Goal: Obtain resource: Obtain resource

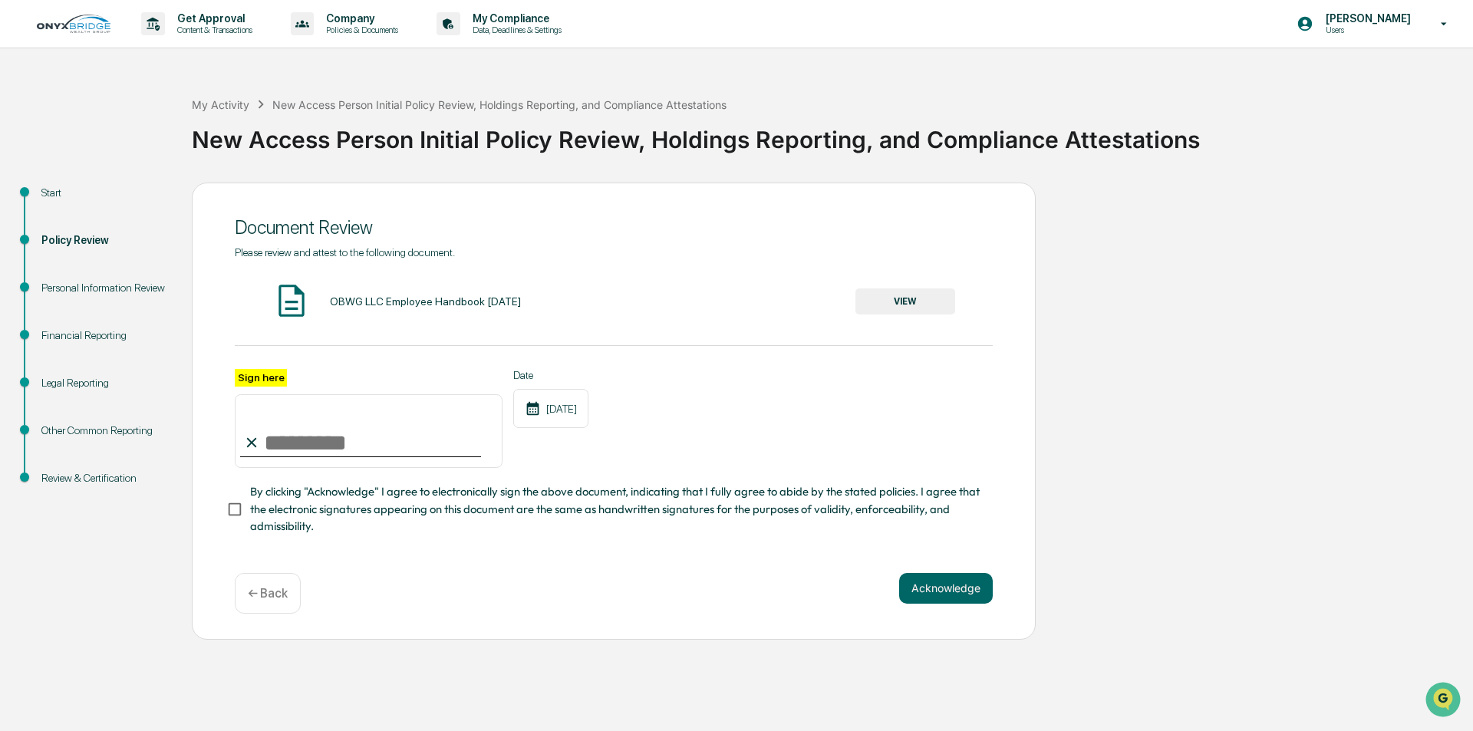
click at [910, 302] on button "VIEW" at bounding box center [905, 301] width 100 height 26
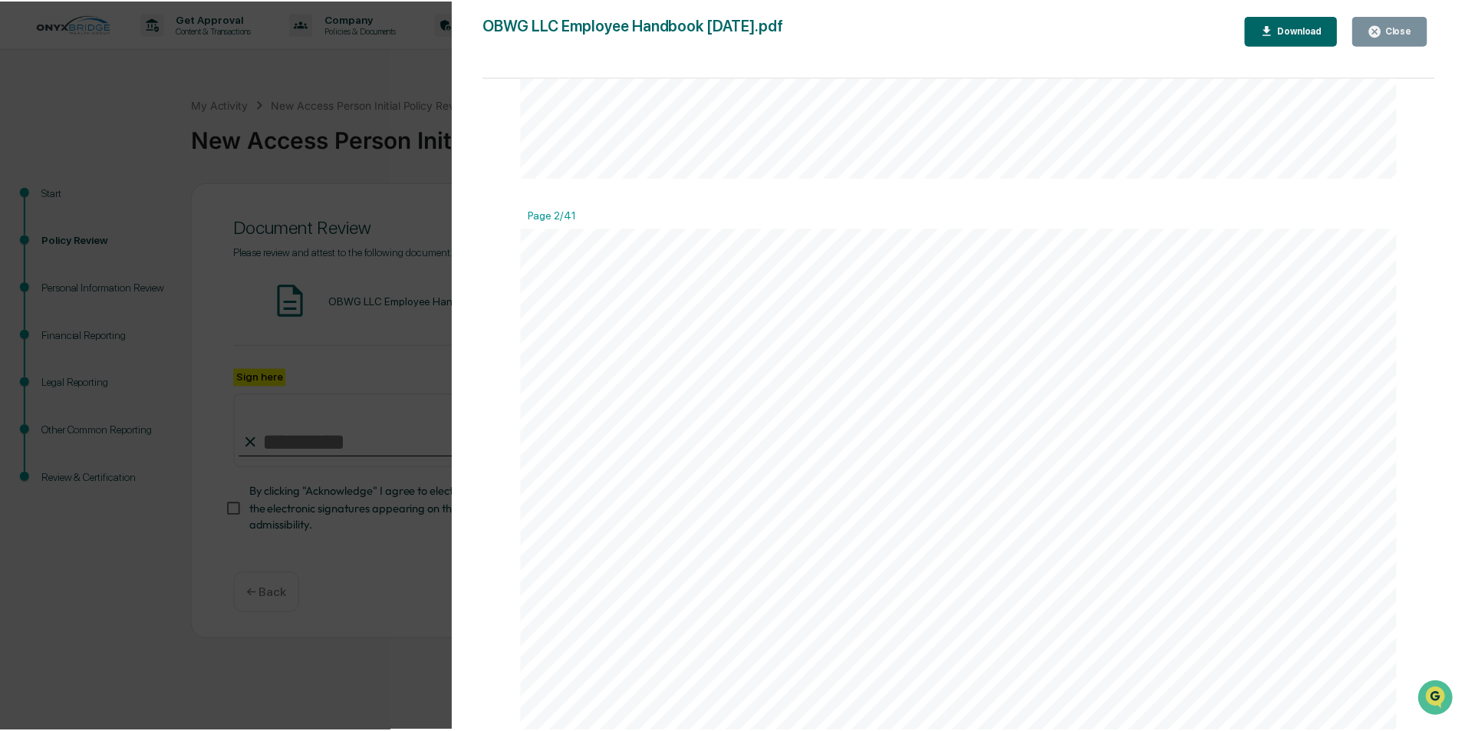
scroll to position [1687, 0]
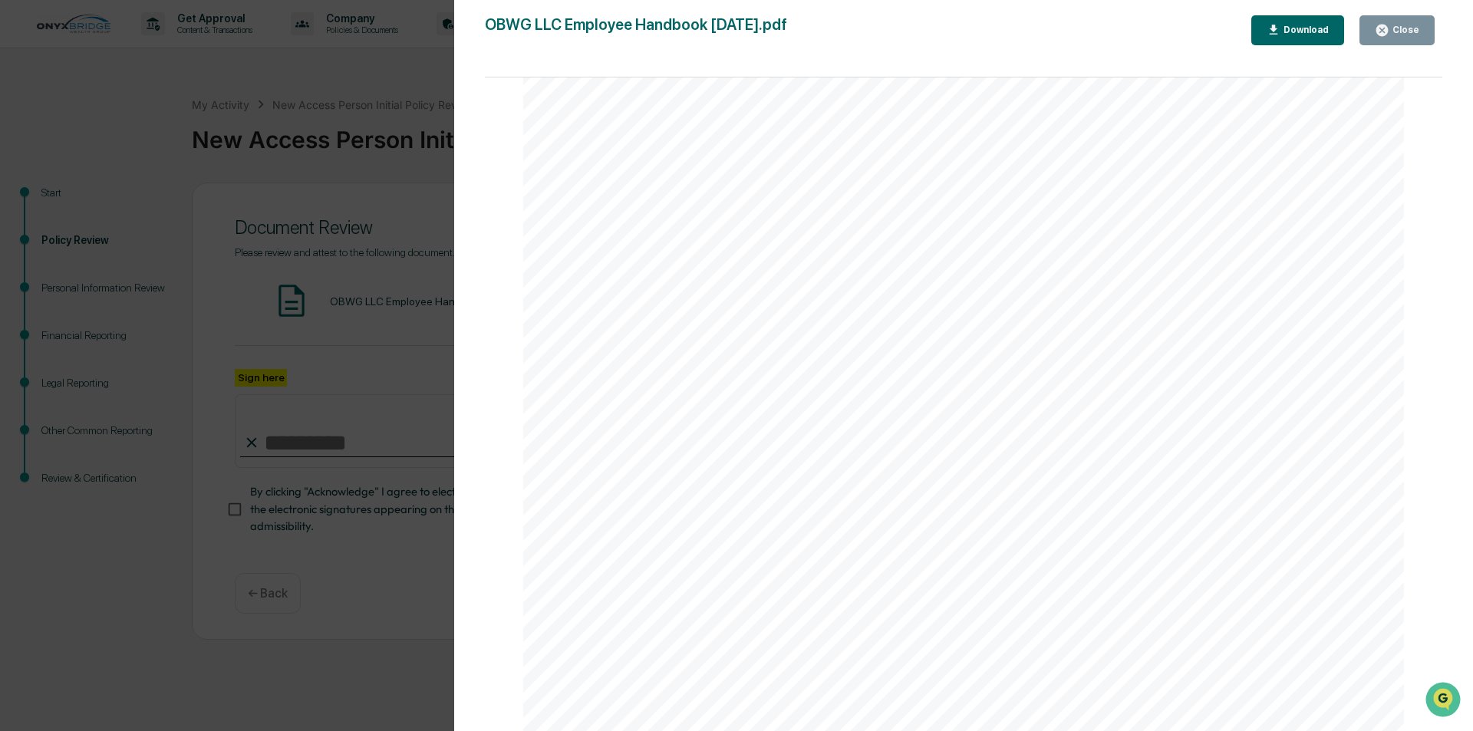
click at [1299, 34] on div "Download" at bounding box center [1304, 30] width 48 height 11
drag, startPoint x: 509, startPoint y: 21, endPoint x: 782, endPoint y: 30, distance: 273.2
click at [782, 30] on div "Version History [DATE] 12:44 AM [PERSON_NAME] [DATE] 07:04 PM [PERSON_NAME] OBW…" at bounding box center [963, 381] width 1018 height 762
click at [1397, 31] on div "Close" at bounding box center [1404, 30] width 30 height 11
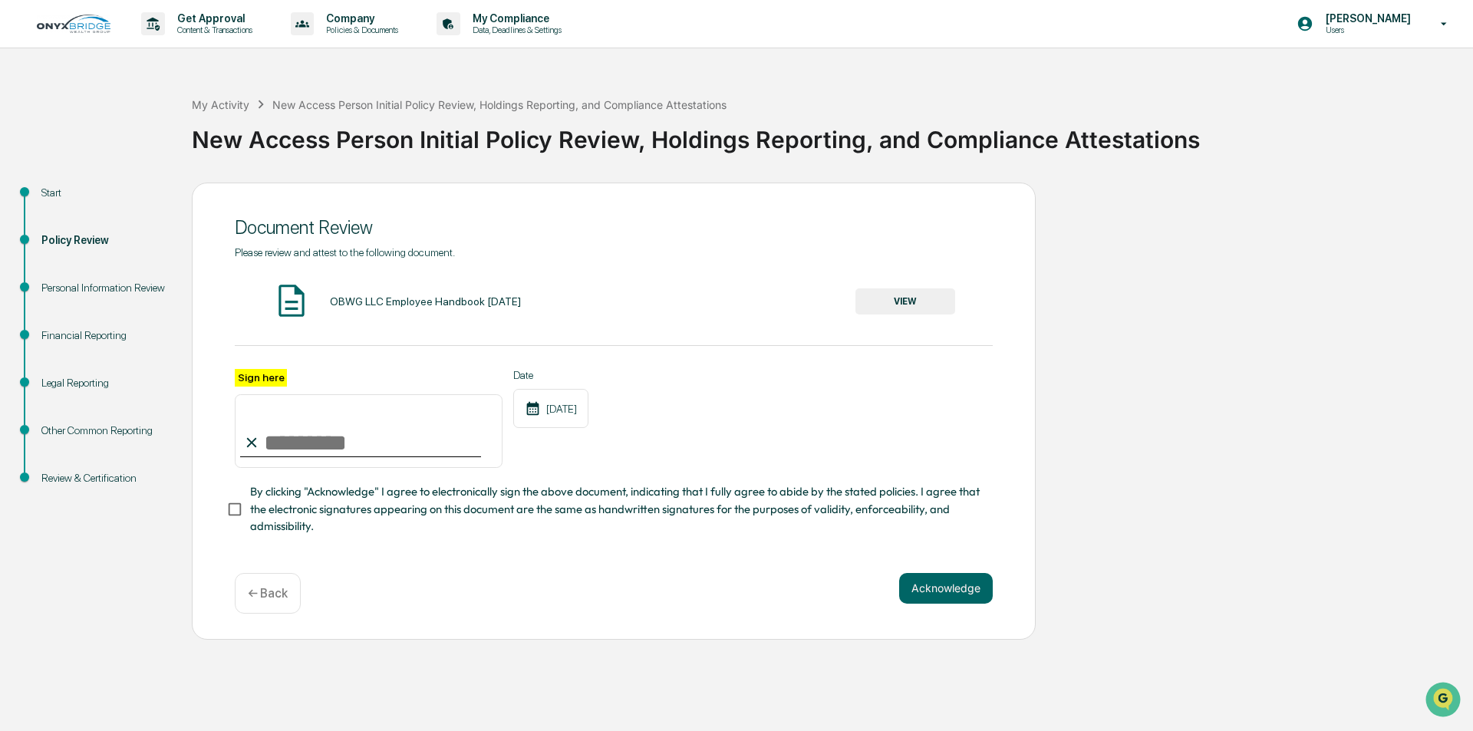
click at [367, 436] on input "Sign here" at bounding box center [369, 431] width 268 height 74
click at [104, 291] on div "Personal Information Review" at bounding box center [104, 288] width 126 height 16
click at [104, 285] on div "Personal Information Review" at bounding box center [104, 288] width 126 height 16
click at [280, 591] on p "← Back" at bounding box center [268, 593] width 40 height 15
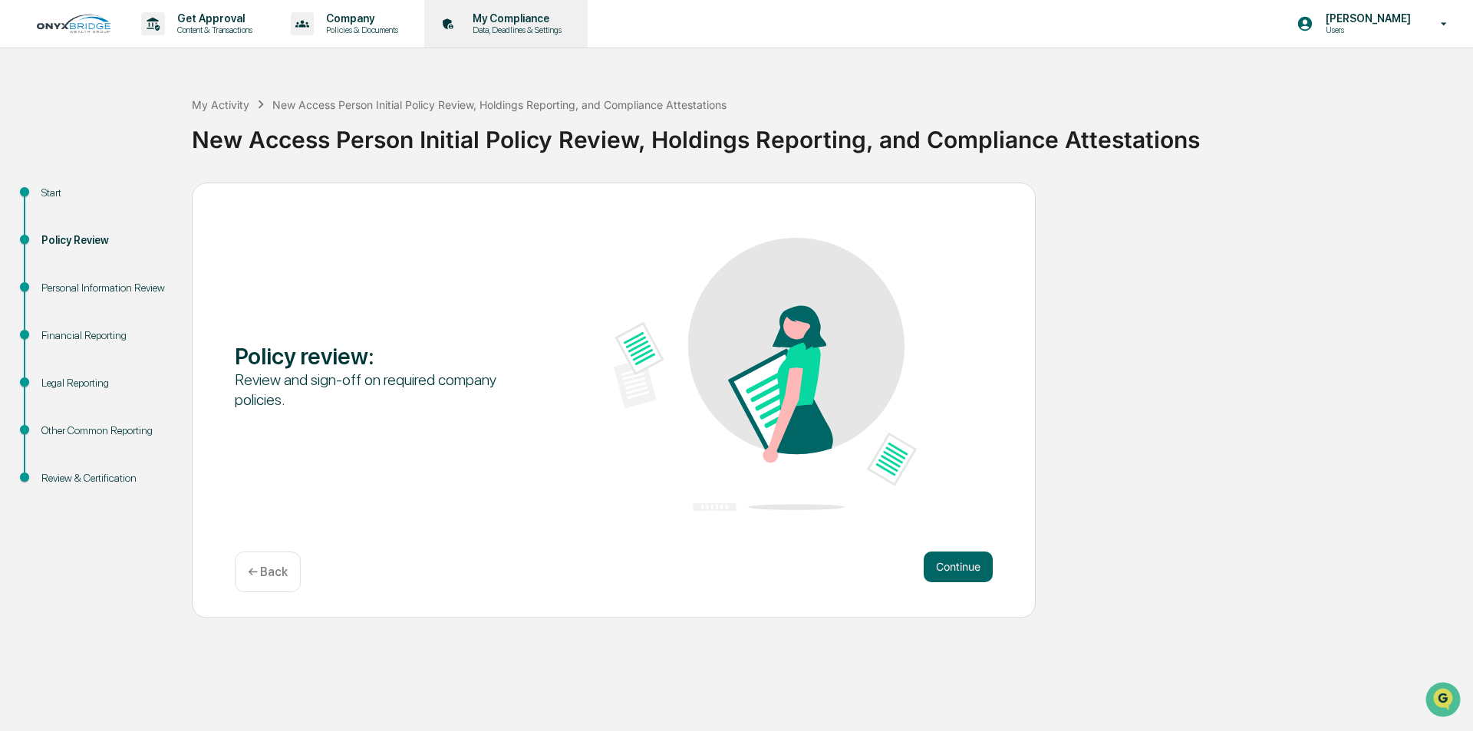
click at [532, 32] on p "Data, Deadlines & Settings" at bounding box center [514, 30] width 109 height 11
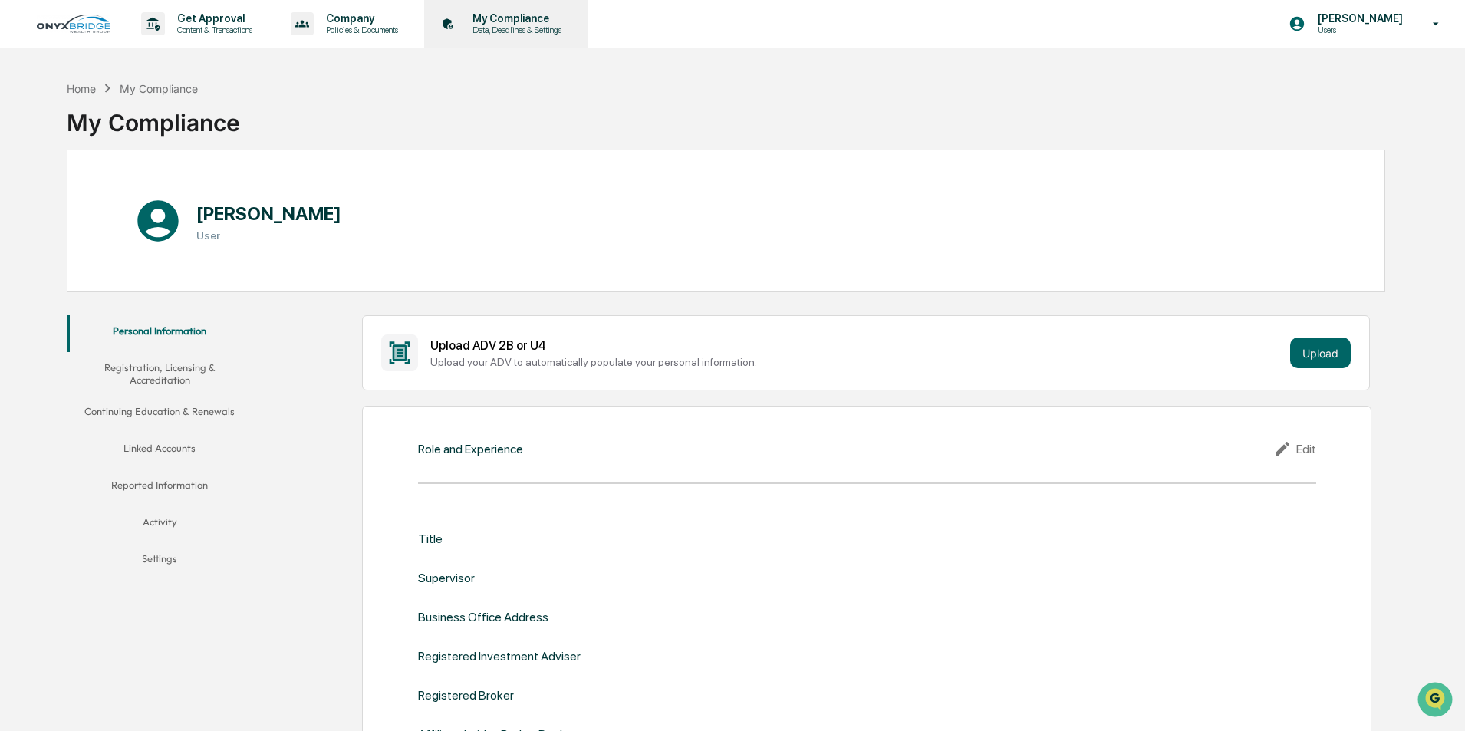
click at [530, 25] on p "Data, Deadlines & Settings" at bounding box center [514, 30] width 109 height 11
click at [383, 31] on p "Policies & Documents" at bounding box center [360, 30] width 92 height 11
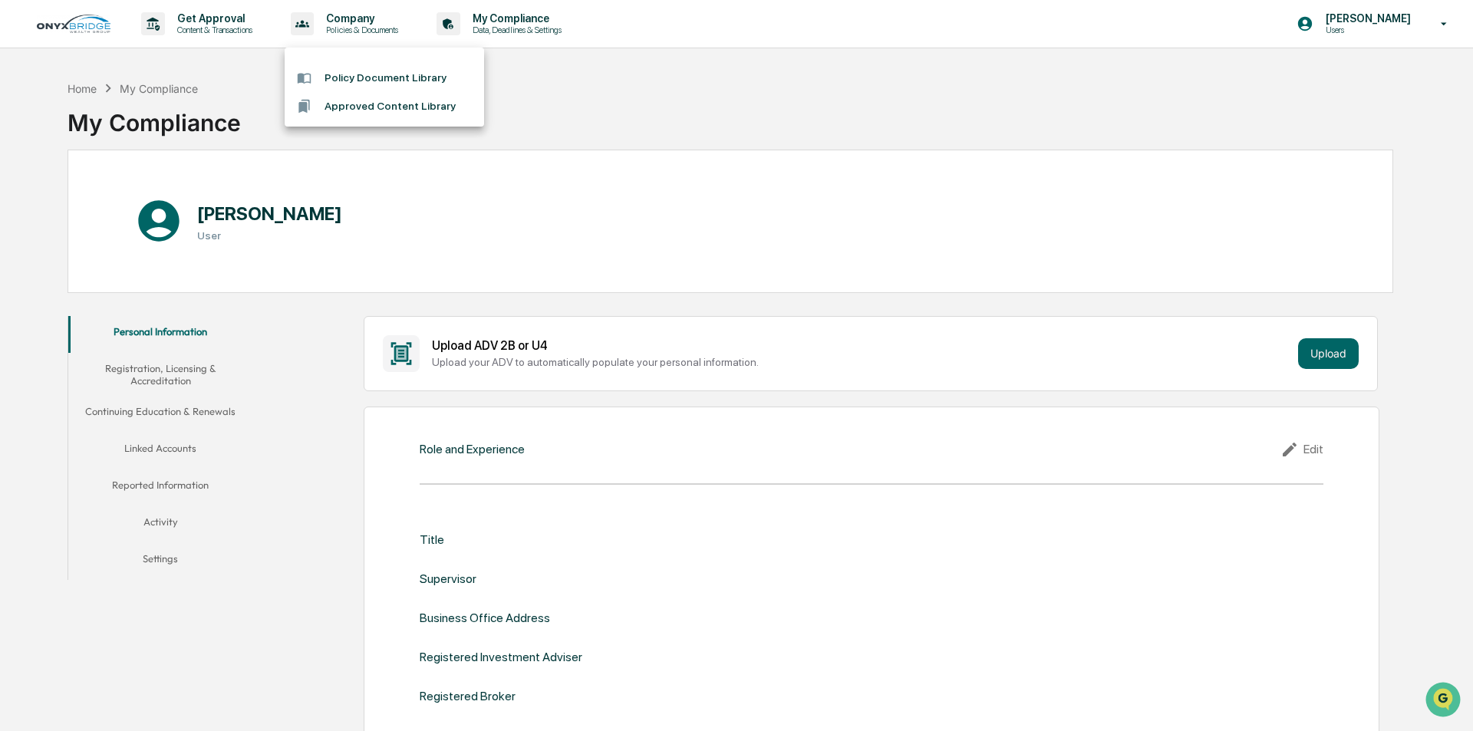
click at [523, 27] on div at bounding box center [736, 365] width 1473 height 731
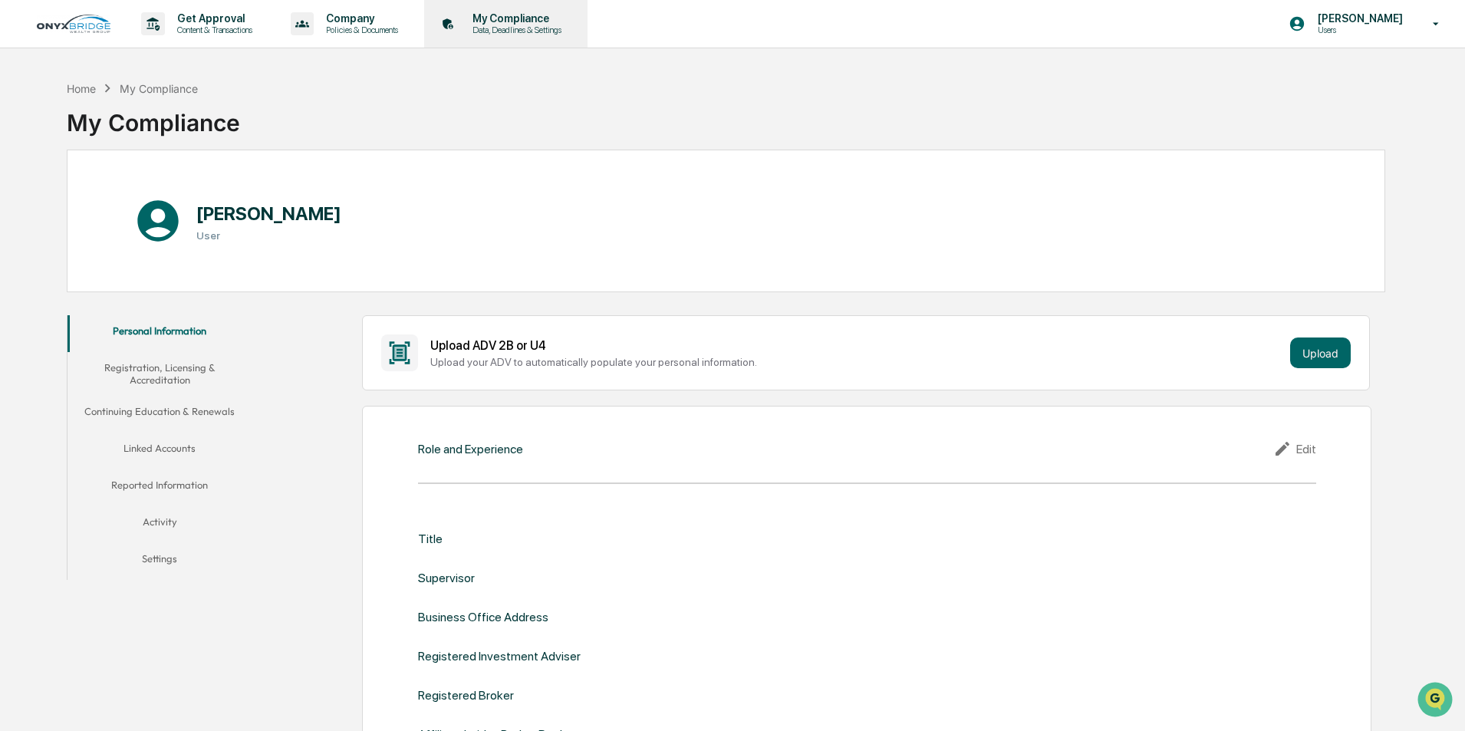
click at [516, 30] on p "Data, Deadlines & Settings" at bounding box center [514, 30] width 109 height 11
click at [155, 373] on button "Registration, Licensing & Accreditation" at bounding box center [159, 374] width 184 height 44
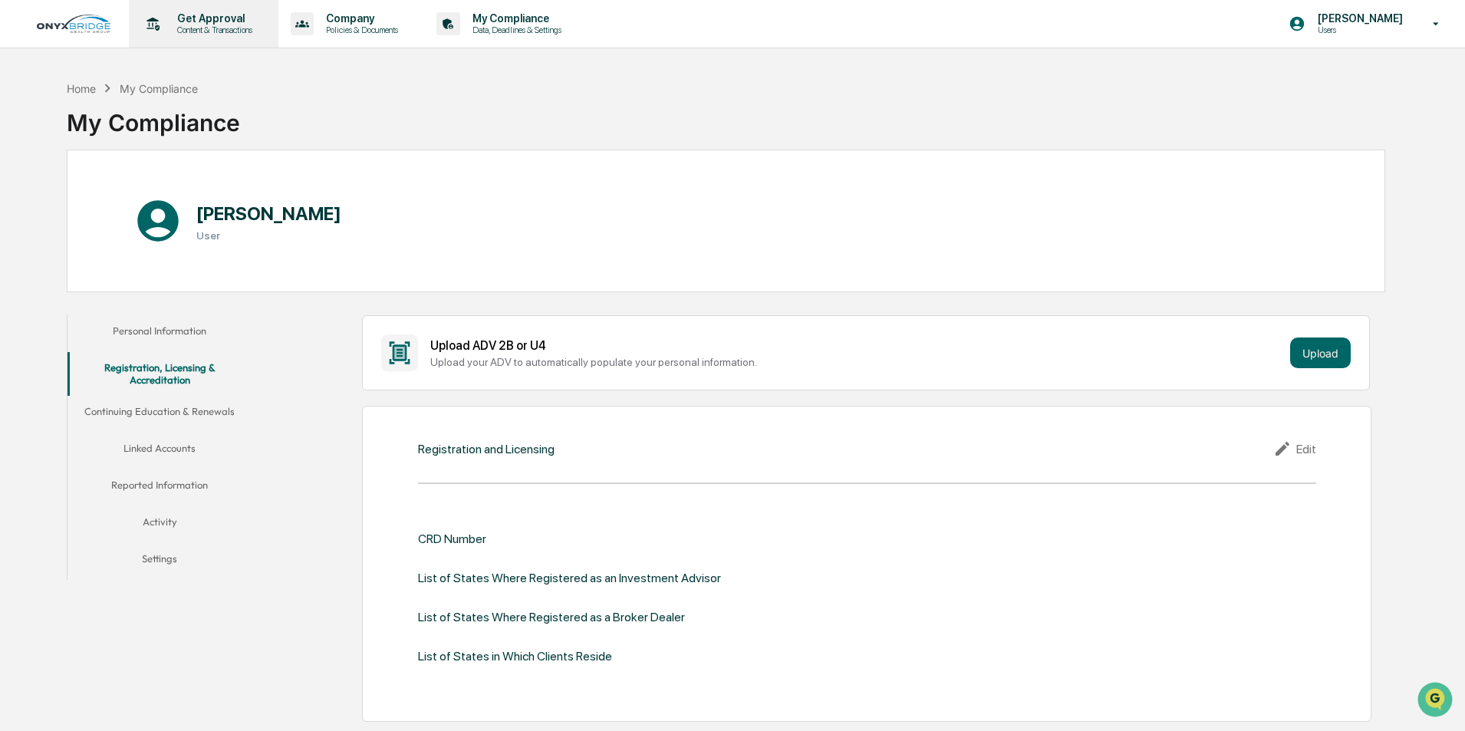
click at [201, 22] on p "Get Approval" at bounding box center [212, 18] width 95 height 12
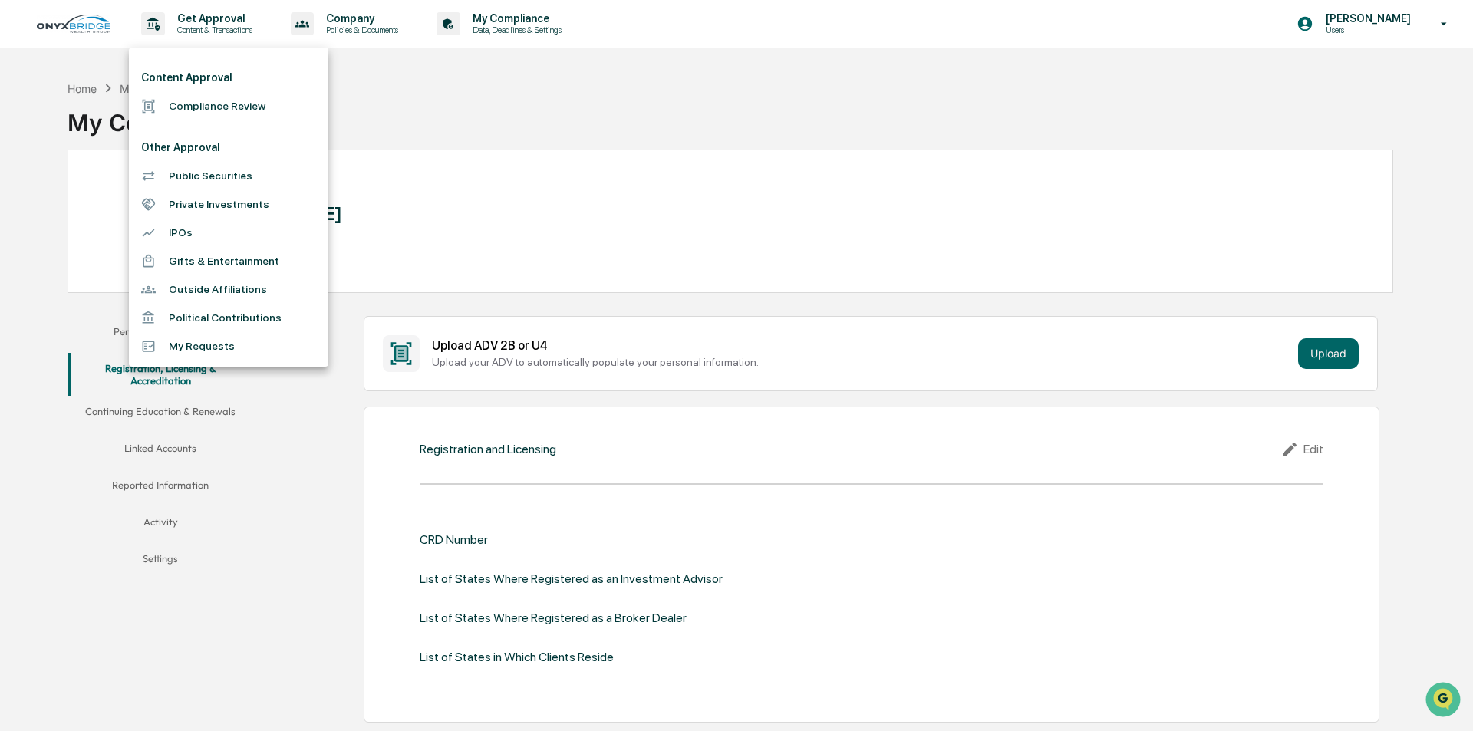
click at [203, 338] on li "My Requests" at bounding box center [228, 346] width 199 height 28
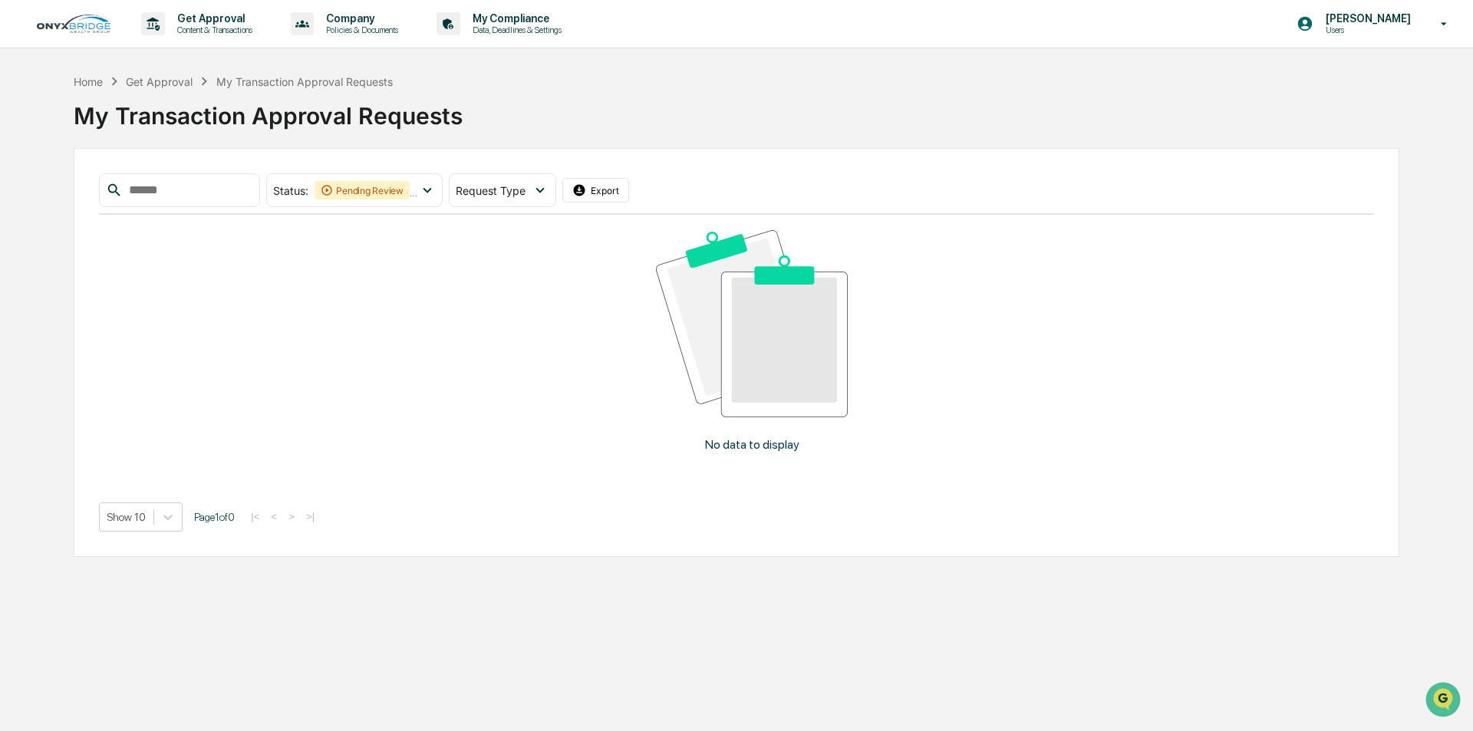
click at [59, 25] on img at bounding box center [74, 24] width 74 height 18
